Goal: Task Accomplishment & Management: Use online tool/utility

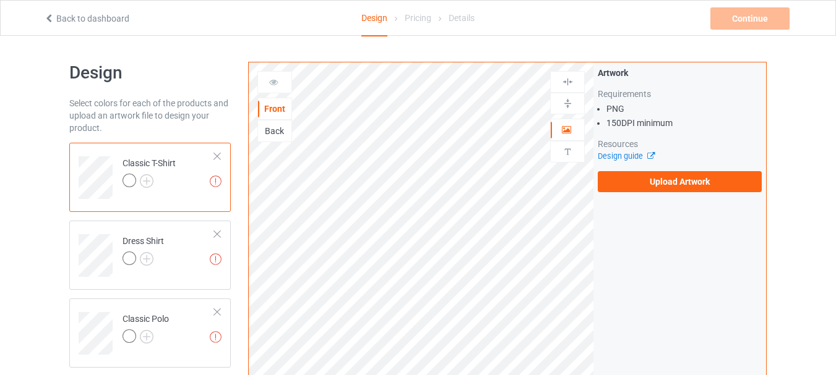
click at [131, 178] on div at bounding box center [129, 181] width 14 height 14
click at [127, 182] on div at bounding box center [129, 181] width 14 height 14
click at [218, 233] on div at bounding box center [217, 234] width 9 height 9
